Goal: Find specific page/section: Find specific page/section

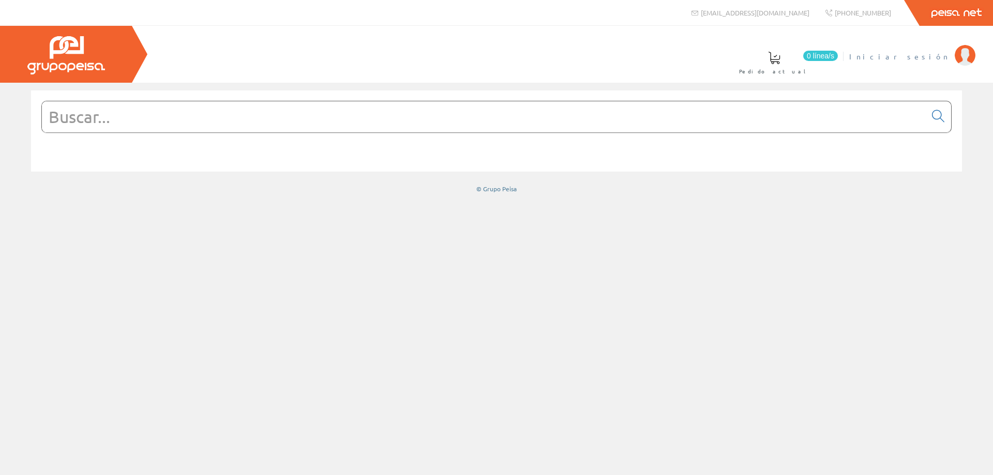
click at [938, 57] on span "Iniciar sesión" at bounding box center [899, 56] width 100 height 10
click at [111, 126] on input "text" at bounding box center [484, 116] width 884 height 31
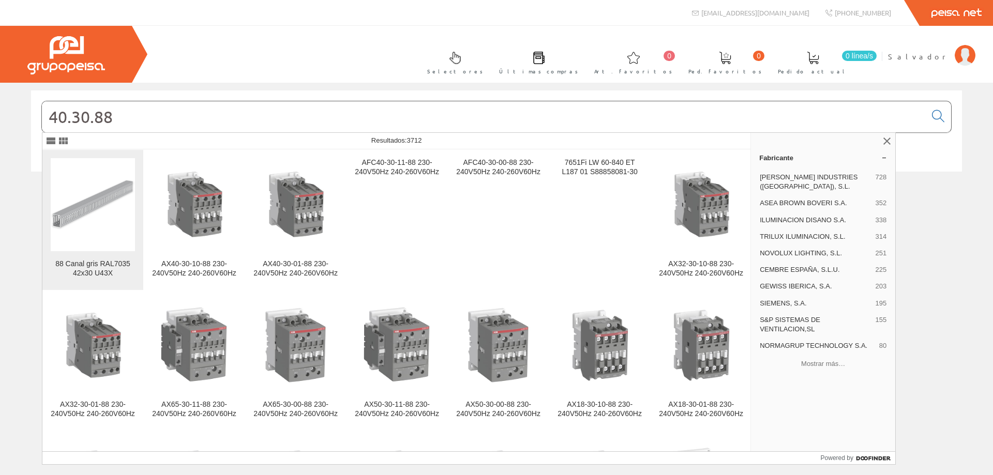
type input "40.30.88"
click at [80, 209] on img at bounding box center [93, 204] width 84 height 84
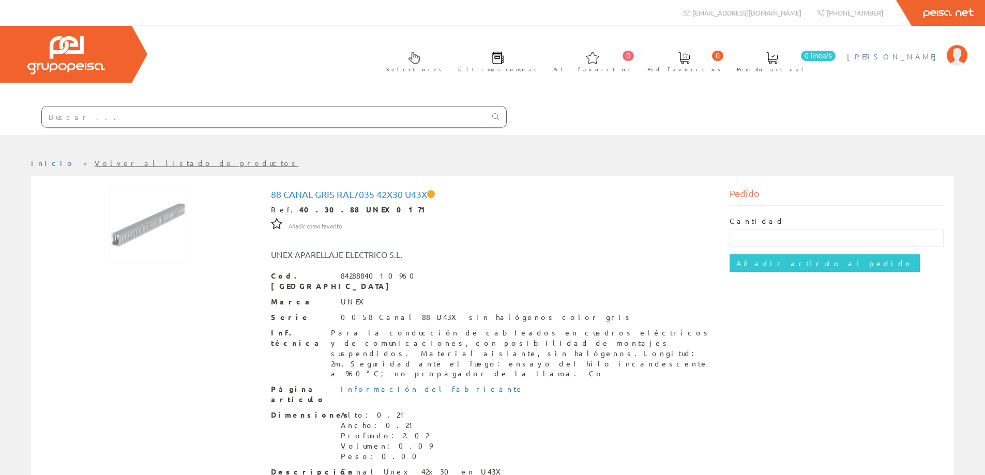
click at [934, 56] on span "Salvador" at bounding box center [894, 56] width 95 height 10
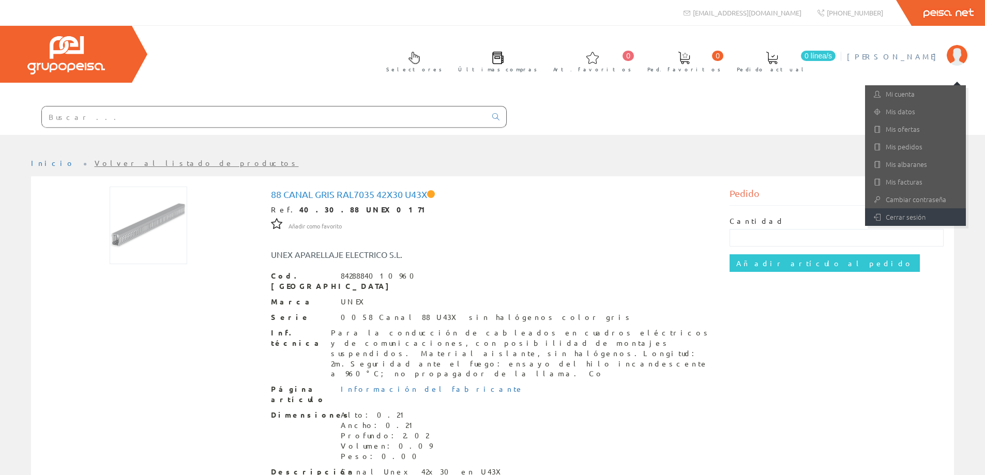
click at [913, 215] on link "Cerrar sesión" at bounding box center [915, 217] width 101 height 18
